Goal: Check status: Check status

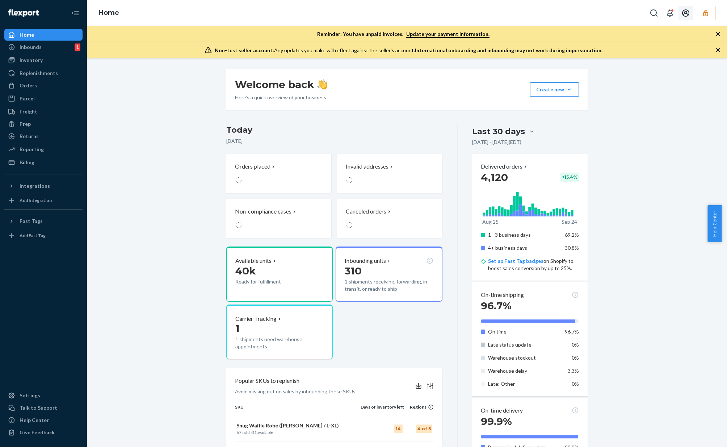
click at [698, 17] on button "button" at bounding box center [706, 13] width 20 height 14
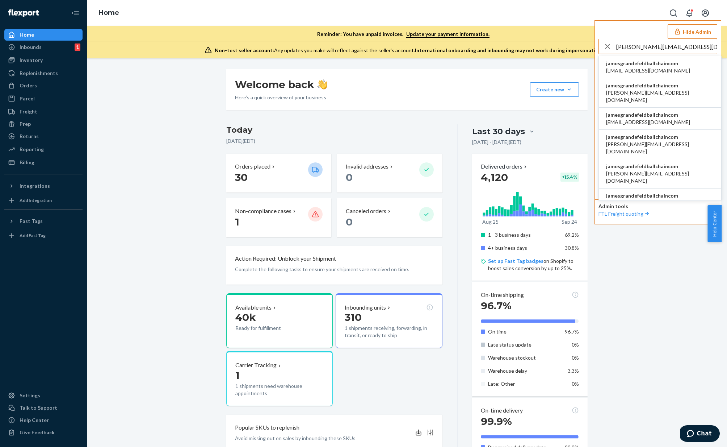
type input "james.grandefeld@ballchain.com"
click at [661, 64] on span "jamesgrandefeldballchaincom" at bounding box center [648, 63] width 84 height 7
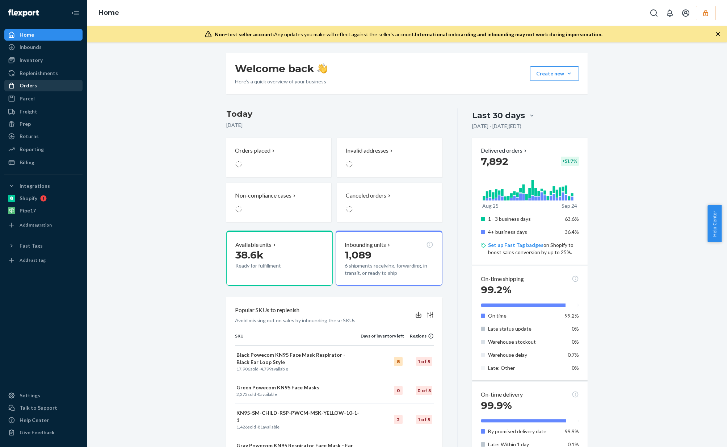
click at [46, 87] on div "Orders" at bounding box center [43, 85] width 77 height 10
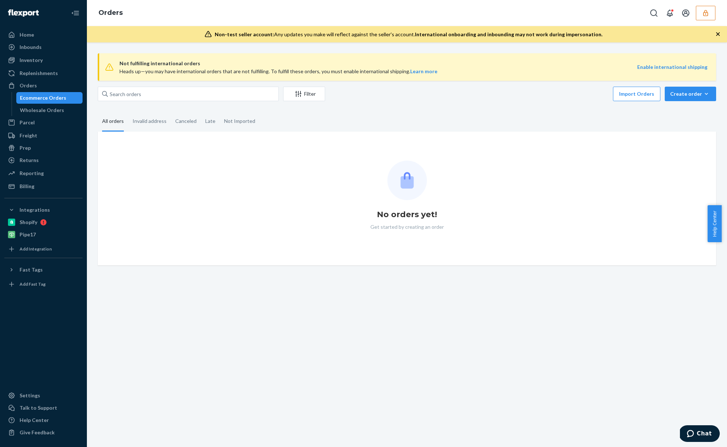
click at [171, 61] on span "Not fulfilling international orders" at bounding box center [379, 63] width 518 height 9
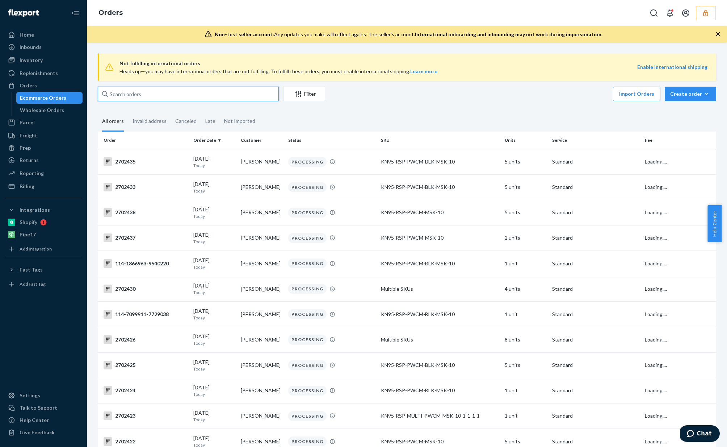
click at [165, 95] on input "text" at bounding box center [188, 94] width 181 height 14
paste input "2698883"
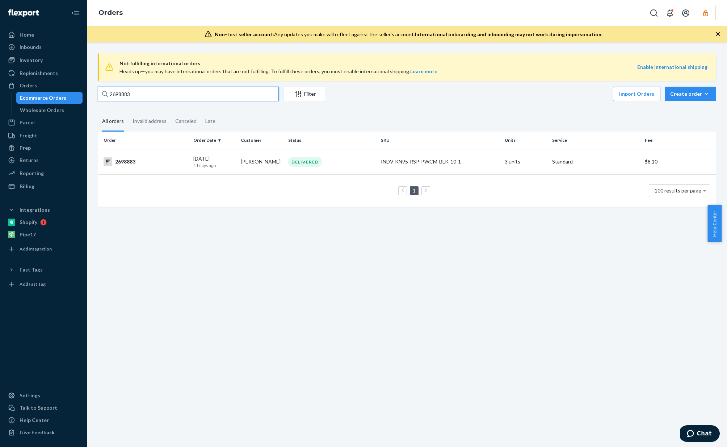
type input "2698883"
click at [361, 168] on td "DELIVERED" at bounding box center [331, 161] width 93 height 25
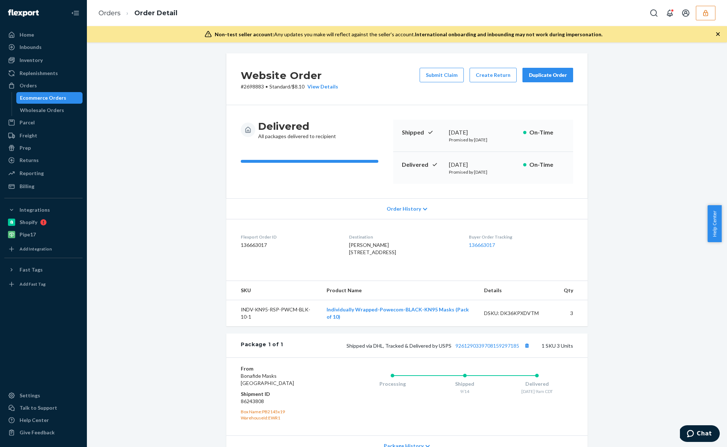
click at [59, 98] on div "Ecommerce Orders" at bounding box center [43, 97] width 46 height 7
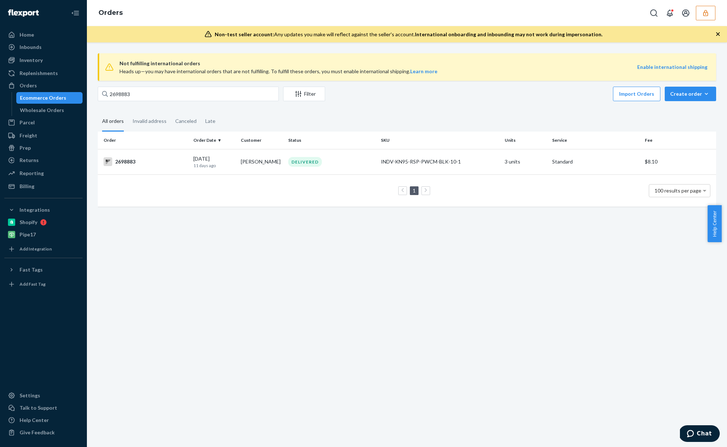
click at [229, 58] on div "Not fulfilling international orders Heads up—you may have international orders …" at bounding box center [407, 67] width 619 height 28
click at [206, 90] on input "2698883" at bounding box center [188, 94] width 181 height 14
paste input "86614"
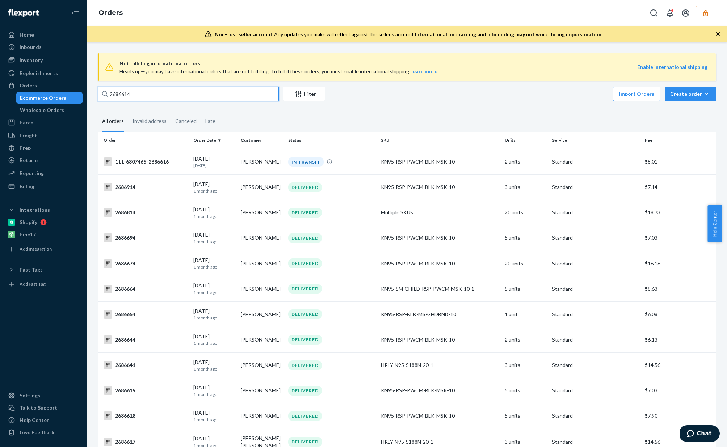
click at [176, 94] on input "2686614" at bounding box center [188, 94] width 181 height 14
click at [167, 97] on input "2686614" at bounding box center [188, 94] width 181 height 14
paste input "9133"
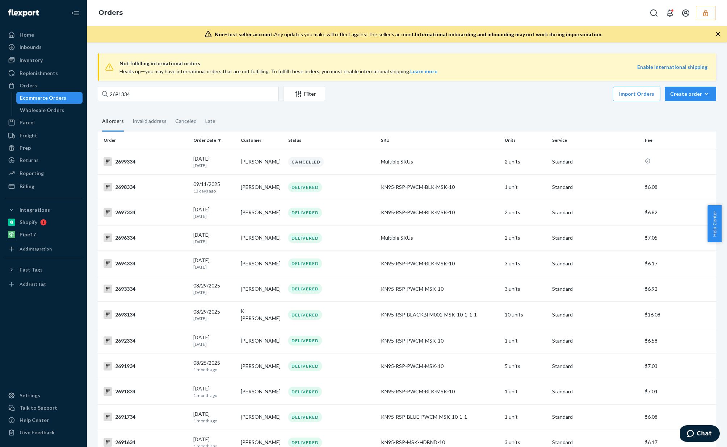
click at [149, 91] on input "2691334" at bounding box center [188, 94] width 181 height 14
paste input "Melodie Miller"
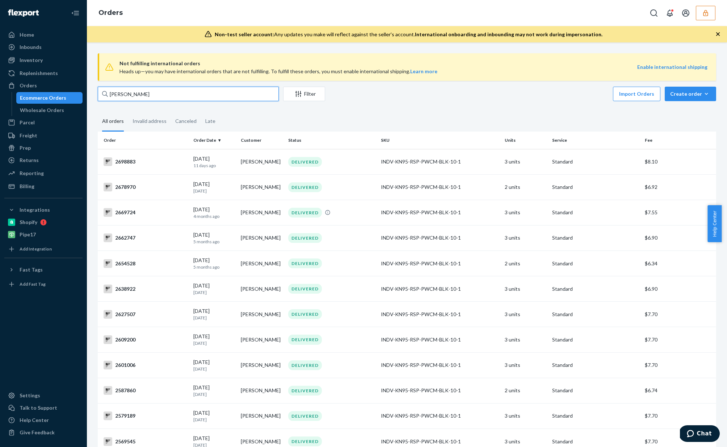
type input "Melodie Miller"
click at [453, 117] on fieldset "All orders Invalid address Canceled Late" at bounding box center [407, 122] width 619 height 20
click at [439, 120] on fieldset "All orders Invalid address Canceled Late" at bounding box center [407, 122] width 619 height 20
copy div "2678970"
copy div "2669724"
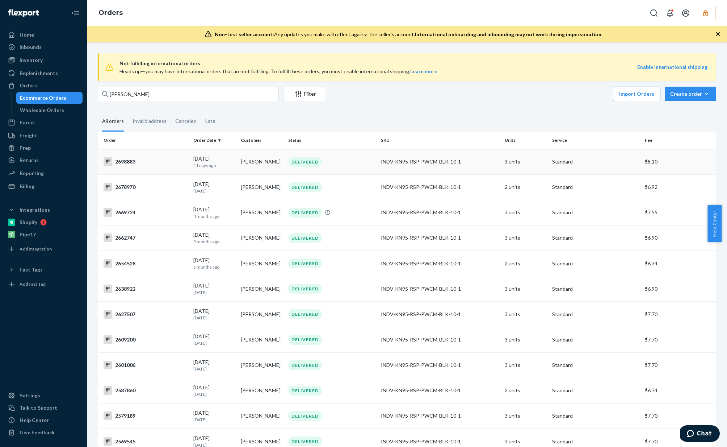
click at [322, 157] on div "DELIVERED" at bounding box center [332, 162] width 90 height 10
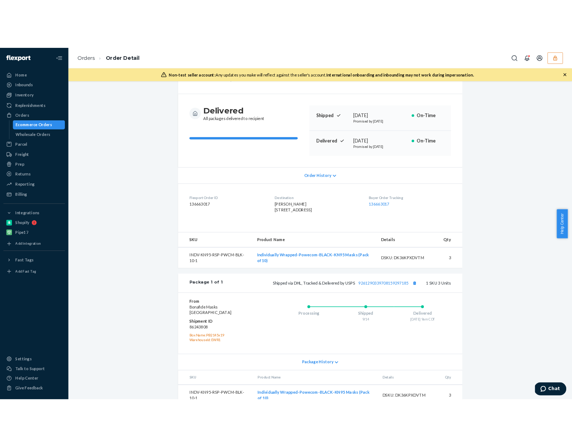
scroll to position [77, 0]
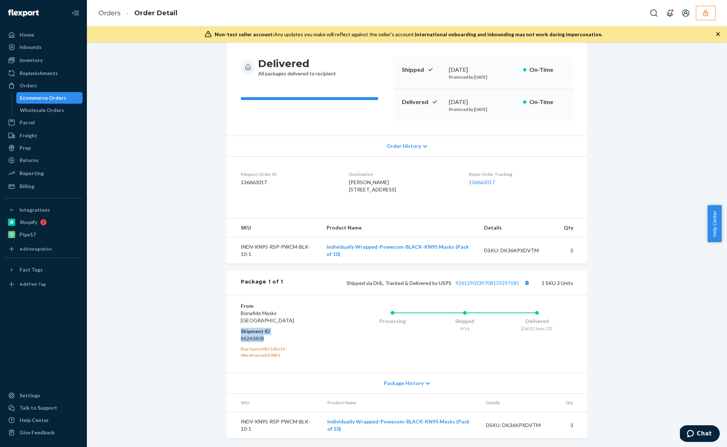
drag, startPoint x: 264, startPoint y: 339, endPoint x: 238, endPoint y: 333, distance: 26.0
click at [241, 333] on dl "From Bonafide Masks Phillipsburg, NJ 08865 Shipment ID 86243808 Box Name: PB214…" at bounding box center [284, 330] width 87 height 56
copy dl "Shipment ID 86243808"
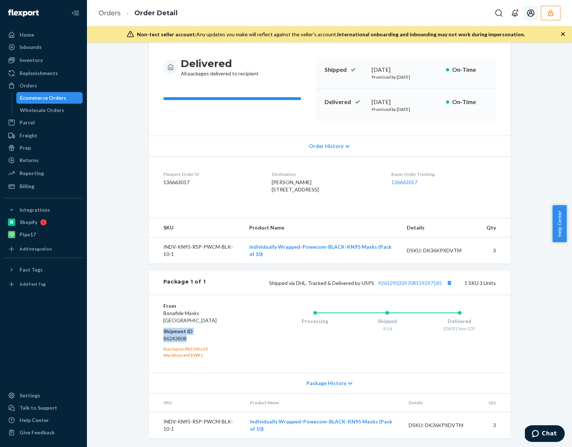
click at [548, 16] on icon "button" at bounding box center [550, 13] width 5 height 6
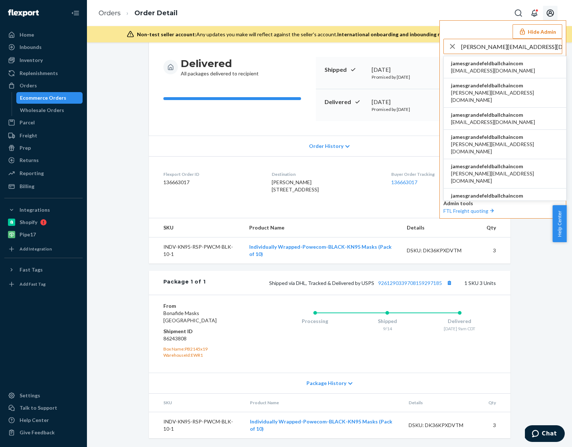
type input "james.grandefeld@ballchain.com"
click at [526, 62] on li "jamesgrandefeldballchaincom bill@ballchain.com" at bounding box center [505, 67] width 122 height 22
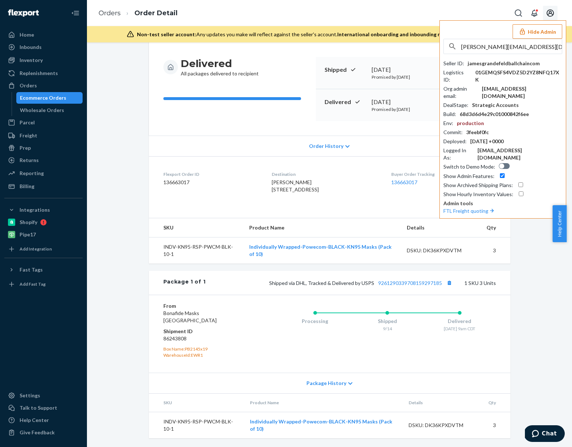
click at [541, 33] on button "Hide Admin" at bounding box center [538, 31] width 50 height 14
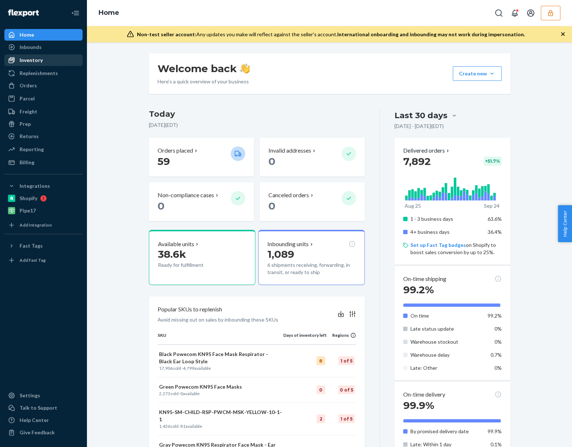
click at [55, 63] on div "Inventory" at bounding box center [43, 60] width 77 height 10
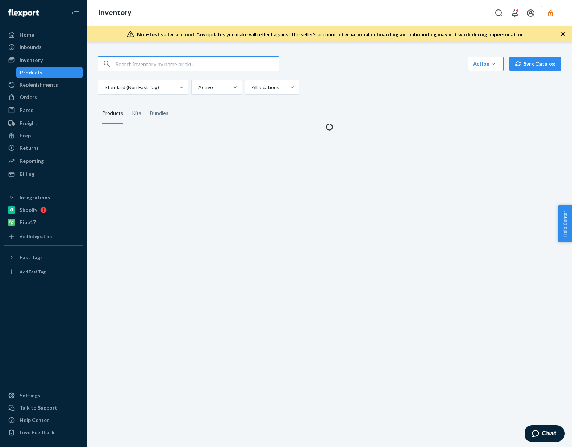
click at [191, 67] on input "text" at bounding box center [197, 64] width 163 height 14
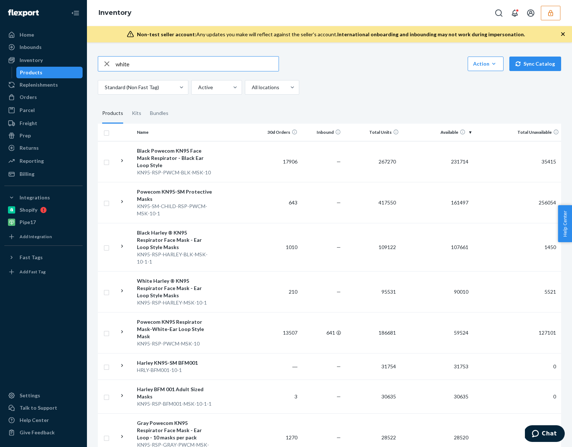
type input "white"
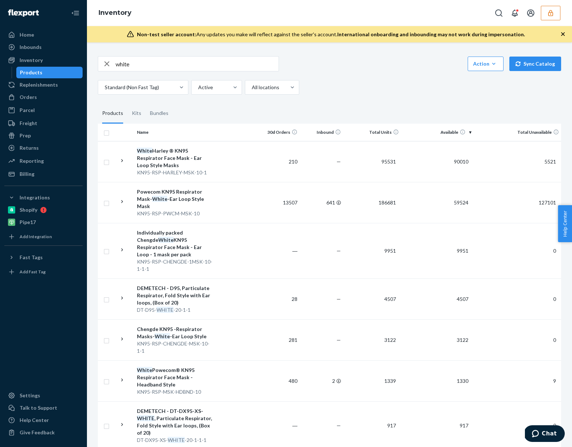
click at [396, 93] on div "Standard (Non Fast Tag) Active All locations" at bounding box center [327, 87] width 458 height 14
click at [261, 165] on td "210" at bounding box center [278, 161] width 43 height 41
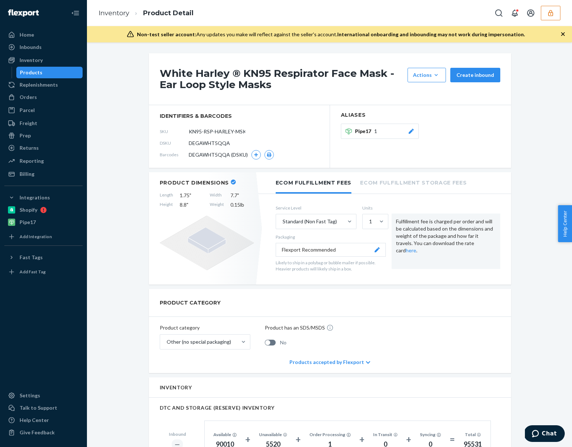
click at [210, 142] on span "DEGAWHT5QQA" at bounding box center [209, 142] width 41 height 7
click at [43, 98] on div "Orders" at bounding box center [43, 97] width 77 height 10
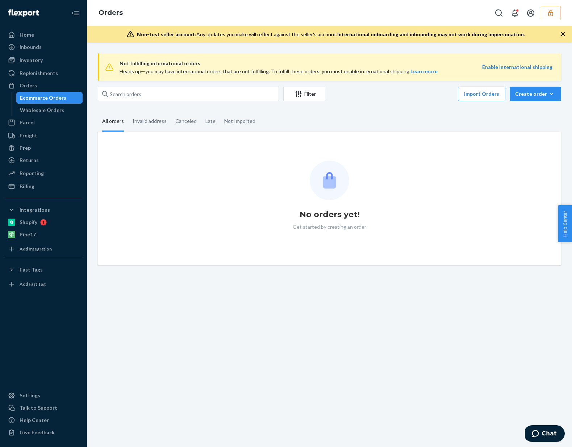
click at [189, 59] on span "Not fulfilling international orders" at bounding box center [301, 63] width 363 height 9
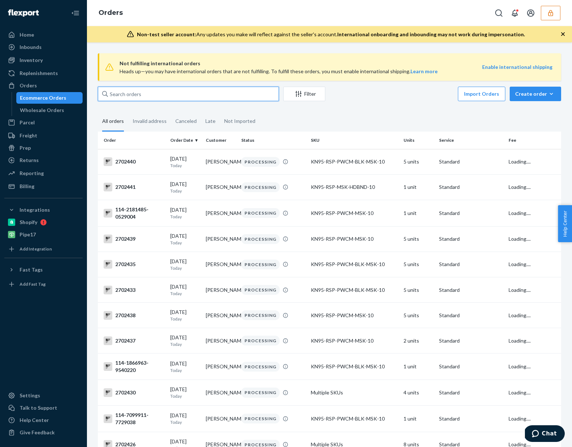
click at [185, 88] on input "text" at bounding box center [188, 94] width 181 height 14
click at [186, 91] on input "text" at bounding box center [188, 94] width 181 height 14
paste input "2698883"
type input "2698883"
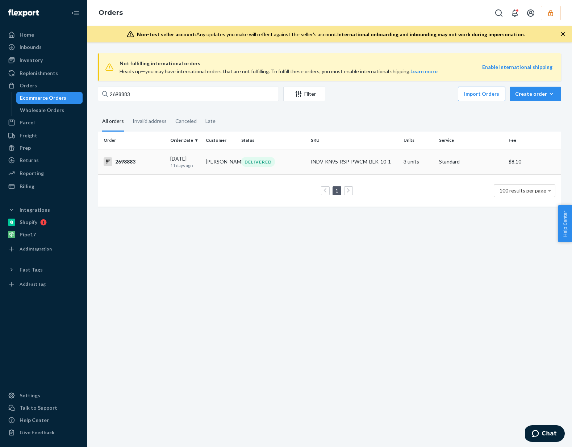
click at [318, 167] on td "INDV-KN95-RSP-PWCM-BLK-10-1" at bounding box center [354, 161] width 93 height 25
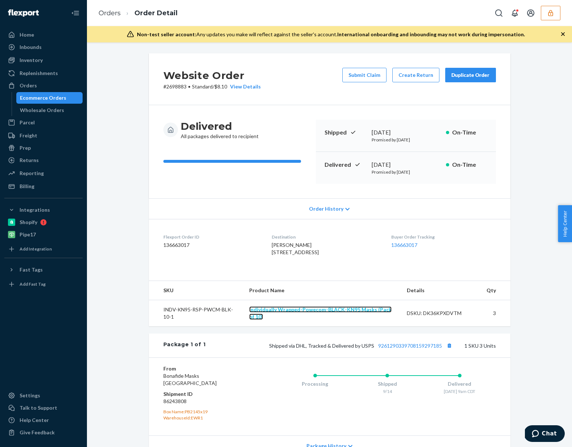
click at [310, 319] on link "Individually Wrapped-Powecom-BLACK-KN95 Masks (Pack of 10)" at bounding box center [320, 312] width 142 height 13
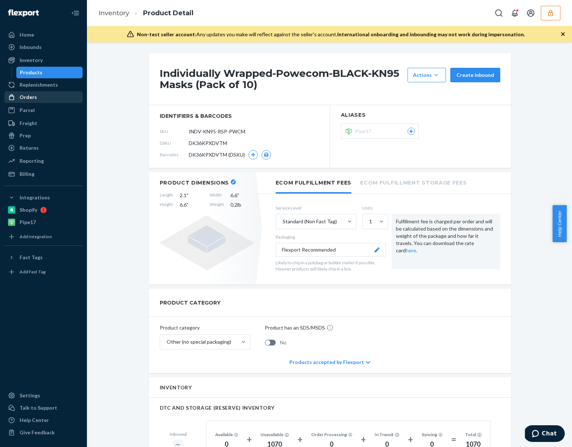
click at [37, 100] on div "Orders" at bounding box center [43, 97] width 77 height 10
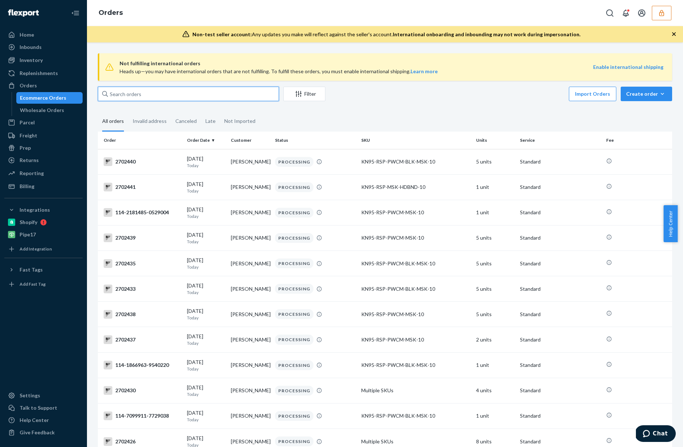
click at [166, 96] on input "text" at bounding box center [188, 94] width 181 height 14
paste input "2698883"
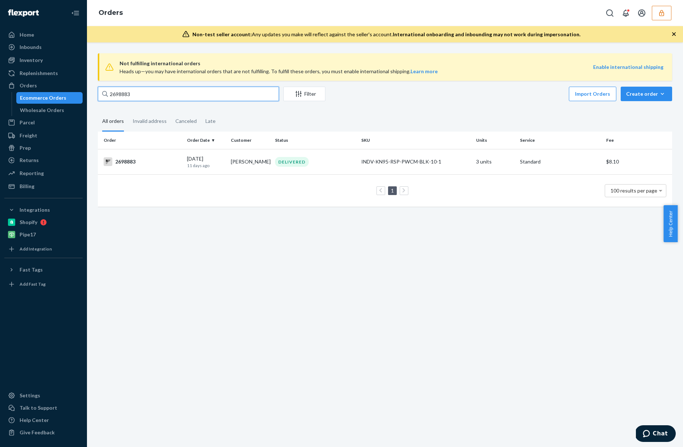
type input "2698883"
click at [351, 162] on div "DELIVERED" at bounding box center [314, 162] width 83 height 10
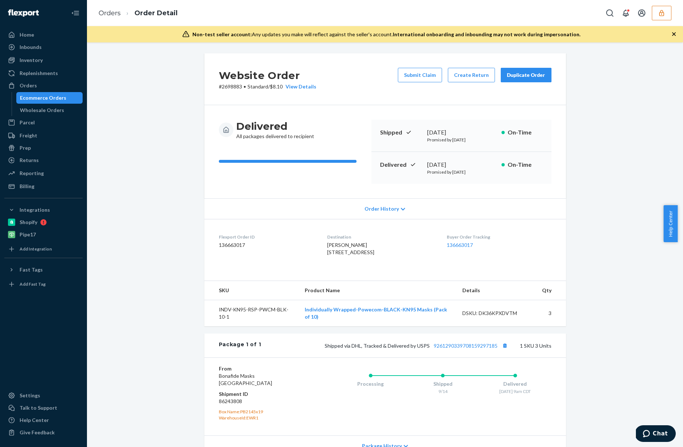
scroll to position [77, 0]
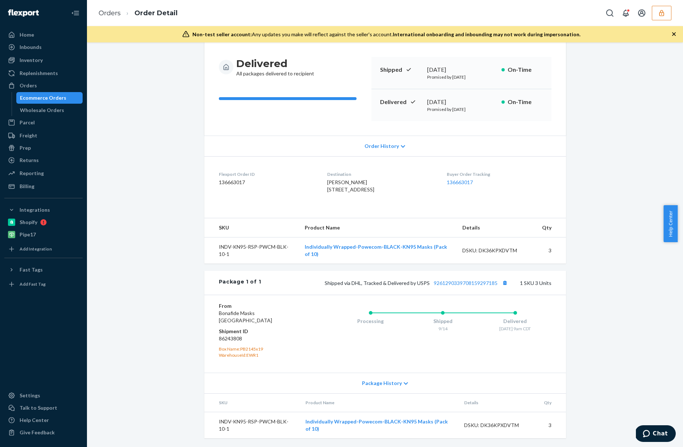
click at [401, 145] on icon at bounding box center [403, 146] width 4 height 3
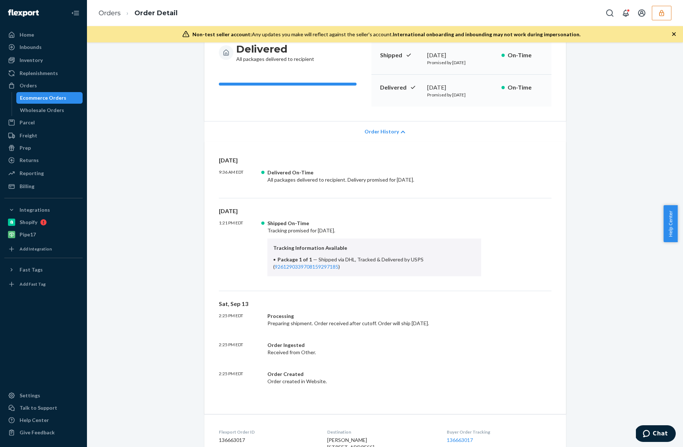
click at [394, 133] on span "Order History" at bounding box center [381, 131] width 34 height 7
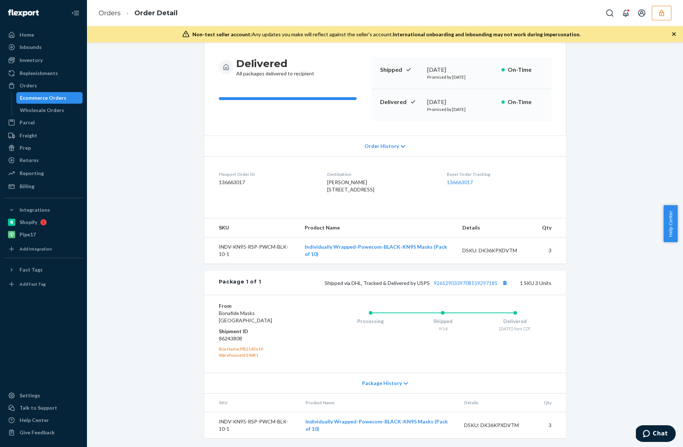
click at [390, 142] on span "Order History" at bounding box center [381, 145] width 34 height 7
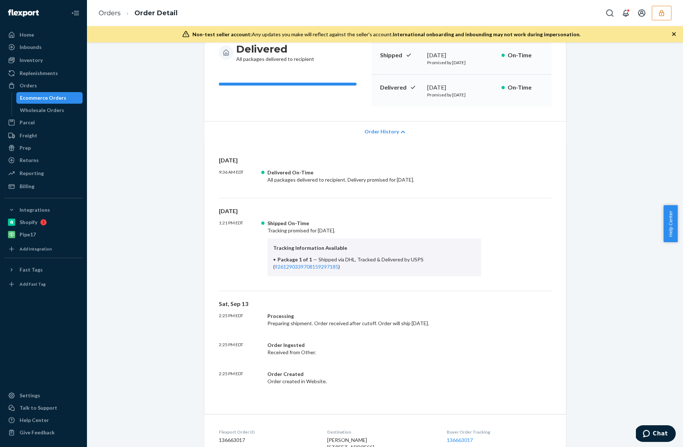
click at [391, 130] on span "Order History" at bounding box center [381, 131] width 34 height 7
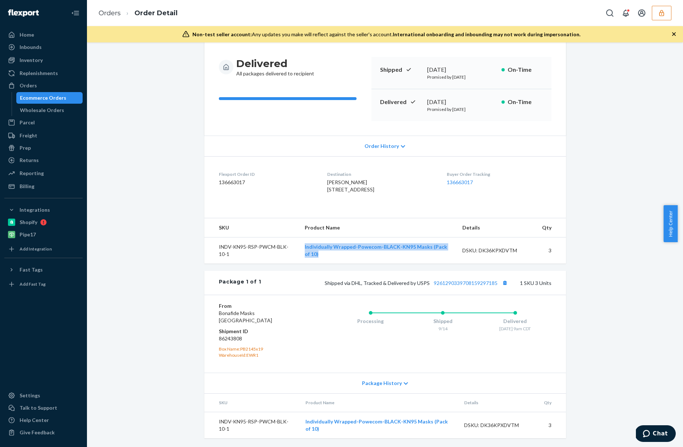
click at [57, 96] on div "Ecommerce Orders" at bounding box center [43, 97] width 46 height 7
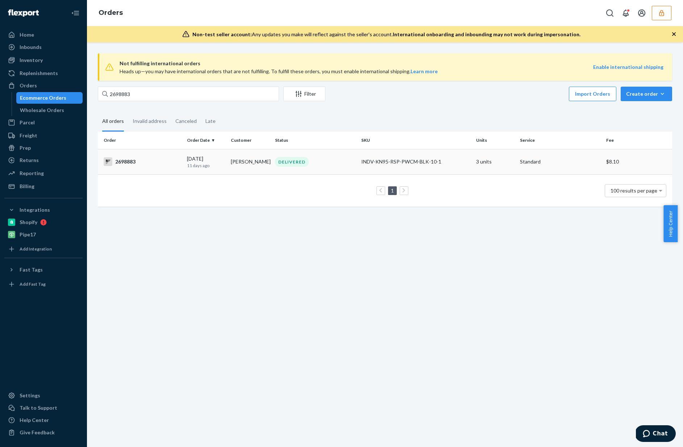
click at [336, 163] on div "DELIVERED" at bounding box center [314, 162] width 83 height 10
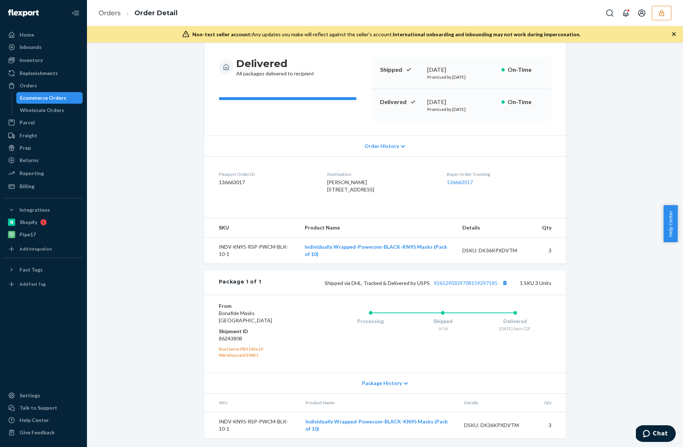
scroll to position [77, 0]
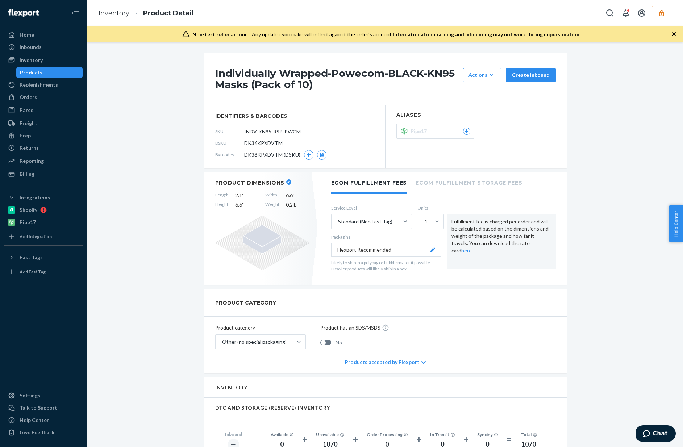
click at [434, 134] on div "Pipe17" at bounding box center [440, 130] width 60 height 7
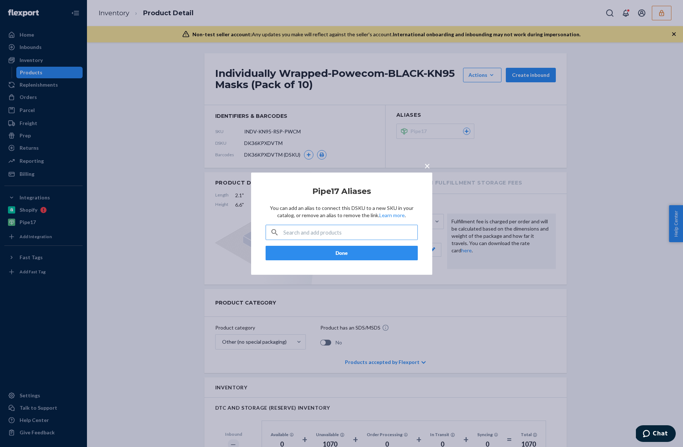
click at [428, 166] on span "×" at bounding box center [427, 165] width 6 height 12
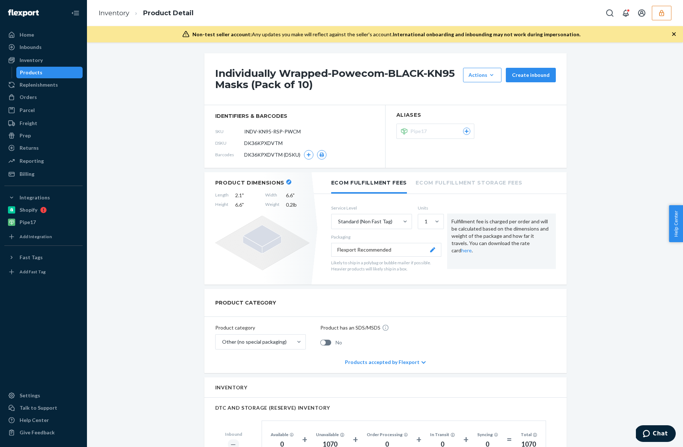
click at [428, 152] on section "Aliases Pipe17" at bounding box center [475, 136] width 181 height 63
click at [442, 129] on div "Pipe17" at bounding box center [440, 130] width 60 height 7
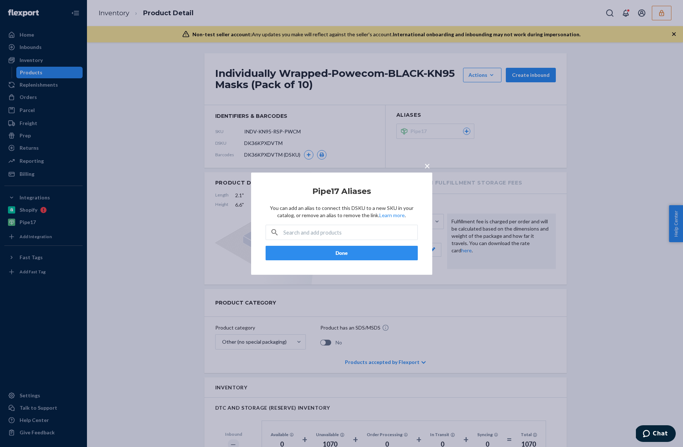
click at [430, 165] on button "×" at bounding box center [427, 164] width 10 height 13
